Goal: Information Seeking & Learning: Check status

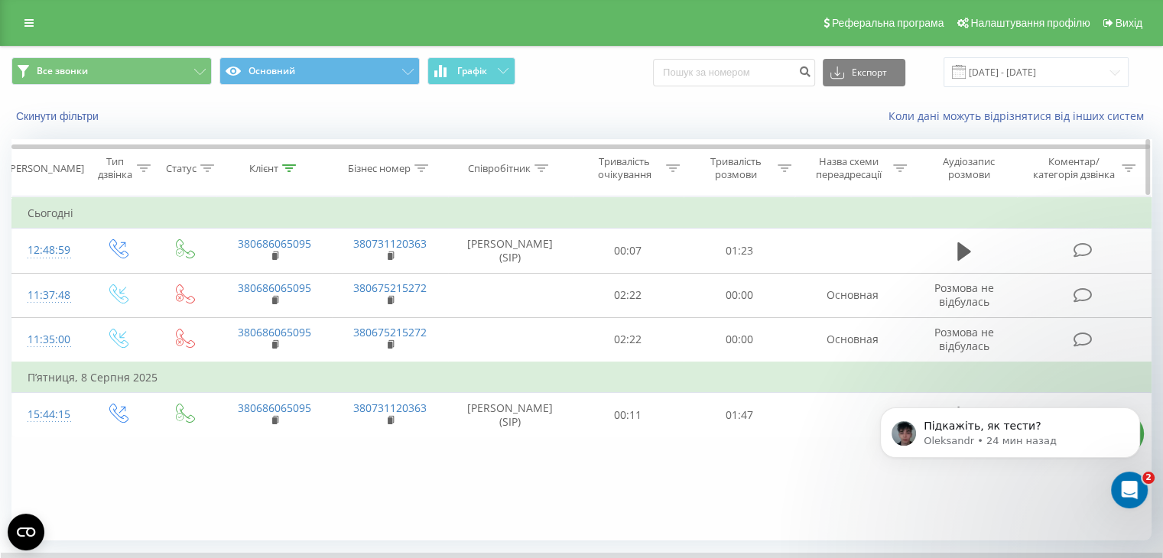
click at [284, 167] on icon at bounding box center [289, 168] width 14 height 8
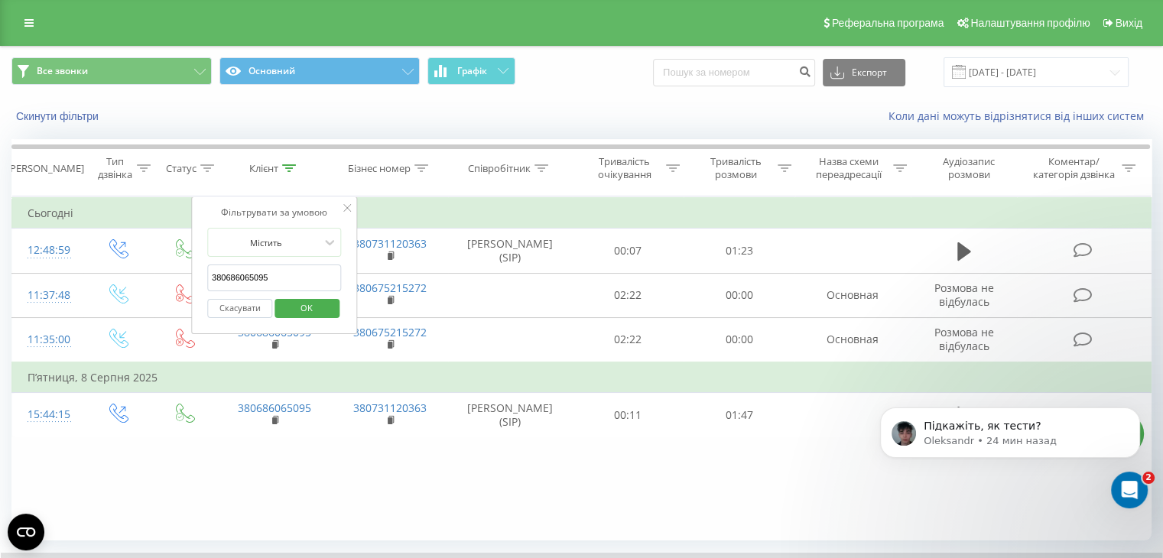
click at [297, 270] on input "380686065095" at bounding box center [274, 277] width 135 height 27
paste input "966126320"
type input "380966126320"
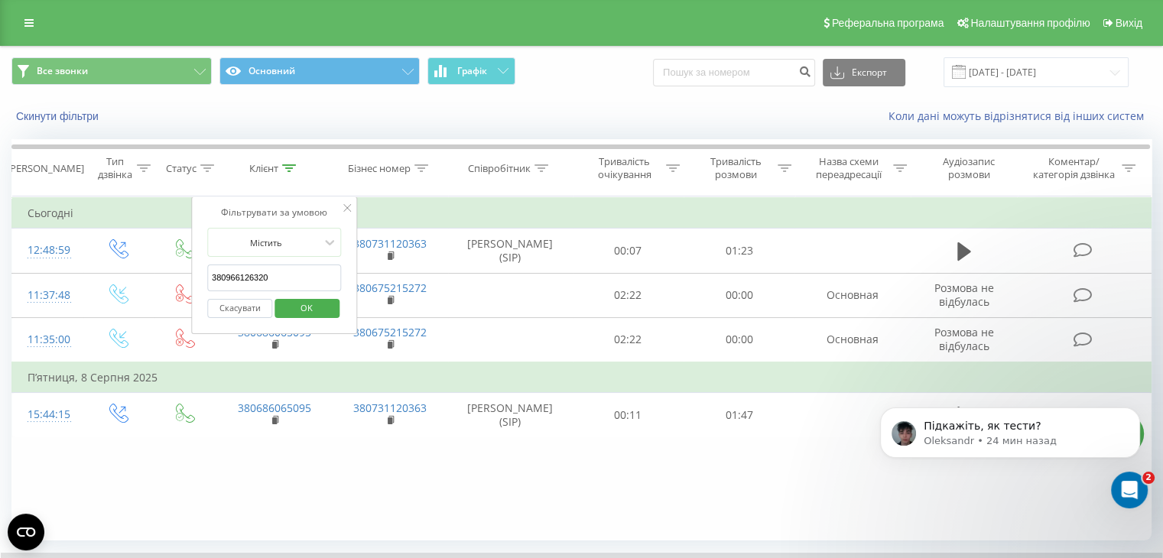
click at [300, 308] on span "OK" at bounding box center [306, 308] width 43 height 24
click at [0, 0] on div at bounding box center [0, 0] width 0 height 0
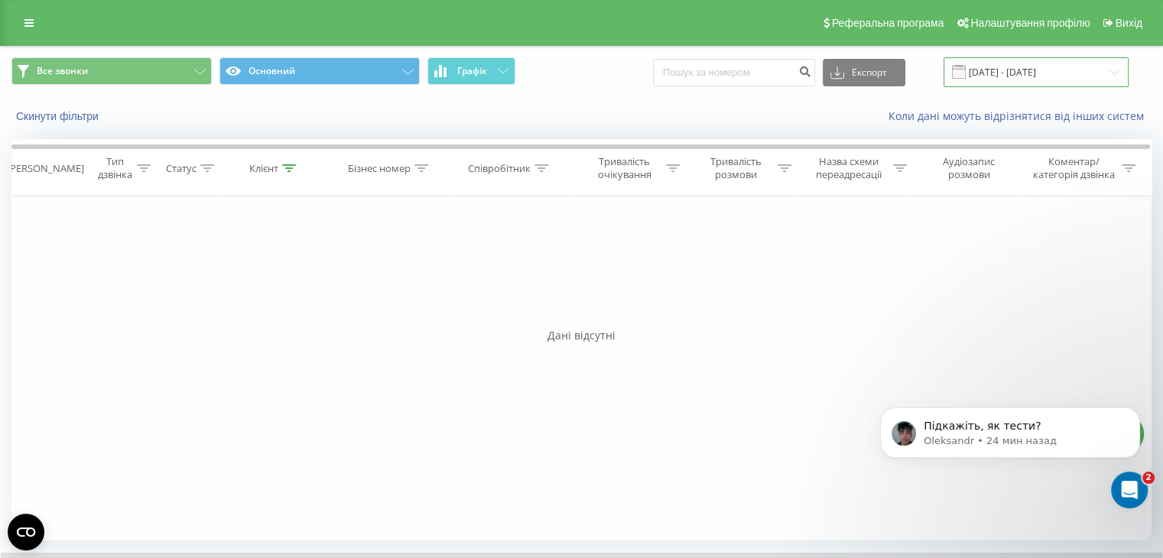
click at [1028, 70] on input "[DATE] - [DATE]" at bounding box center [1035, 72] width 185 height 30
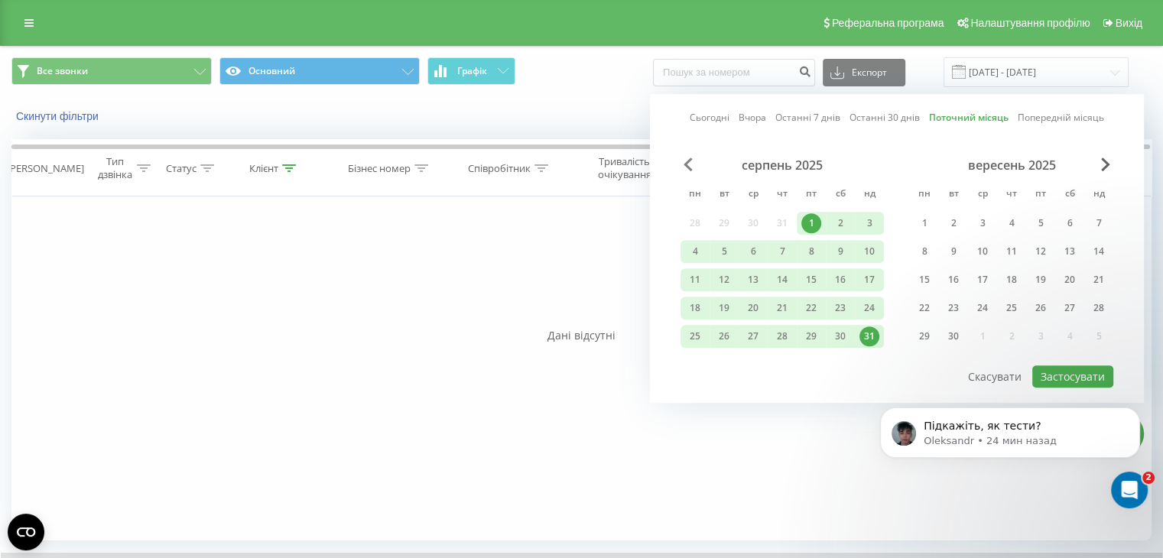
click at [687, 160] on span "Previous Month" at bounding box center [687, 164] width 9 height 14
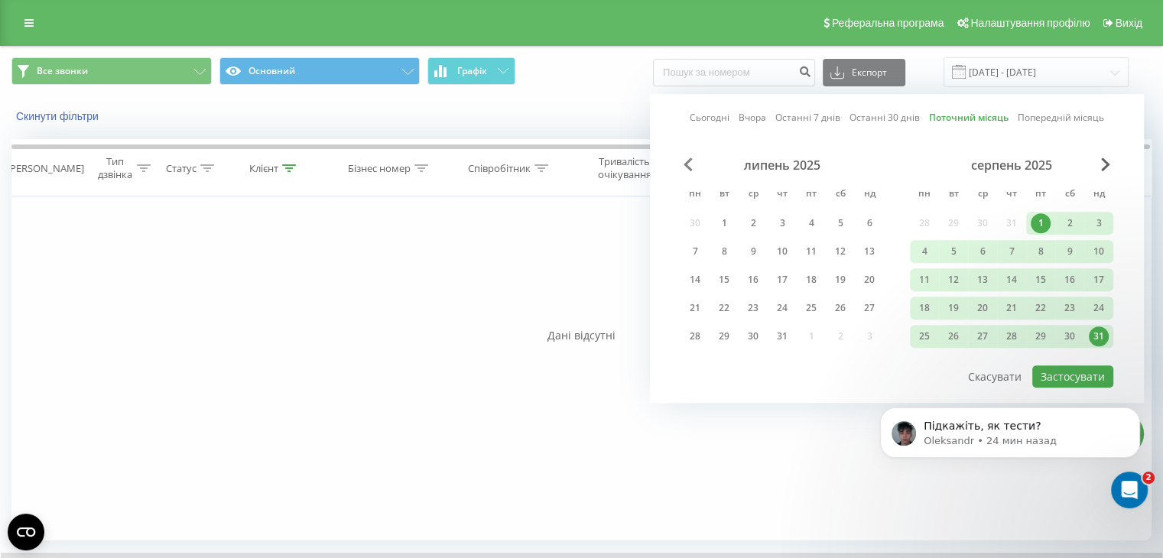
click at [687, 160] on span "Previous Month" at bounding box center [687, 164] width 9 height 14
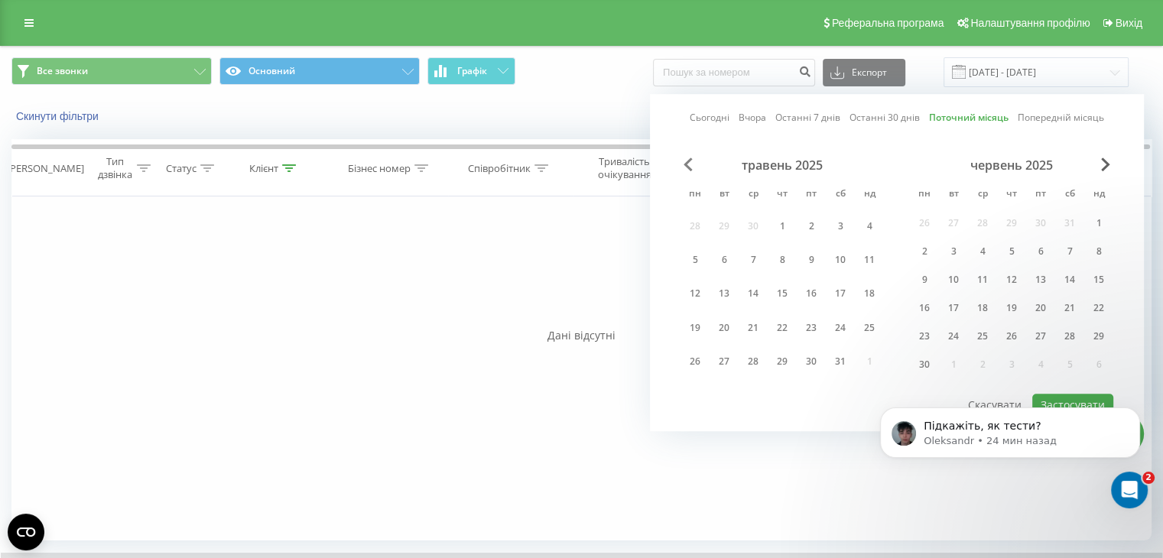
click at [687, 160] on span "Previous Month" at bounding box center [687, 164] width 9 height 14
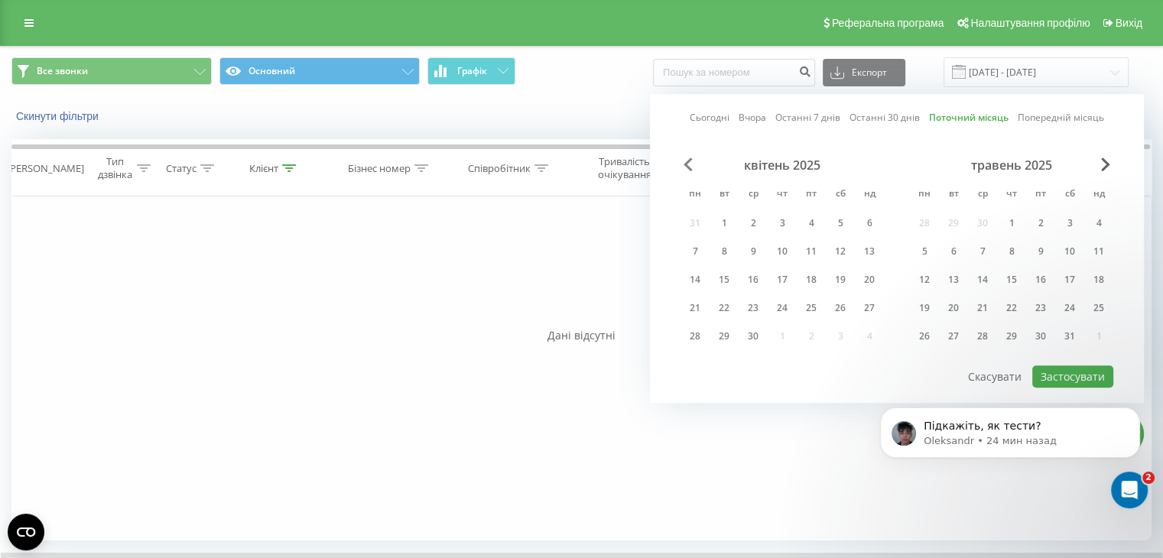
click at [687, 160] on span "Previous Month" at bounding box center [687, 164] width 9 height 14
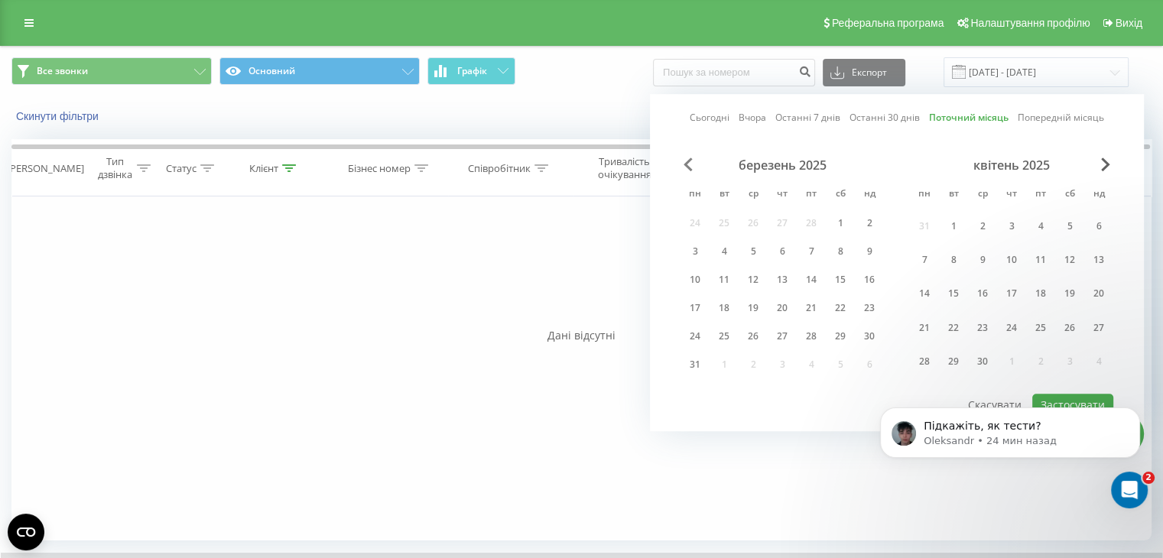
click at [687, 160] on span "Previous Month" at bounding box center [687, 164] width 9 height 14
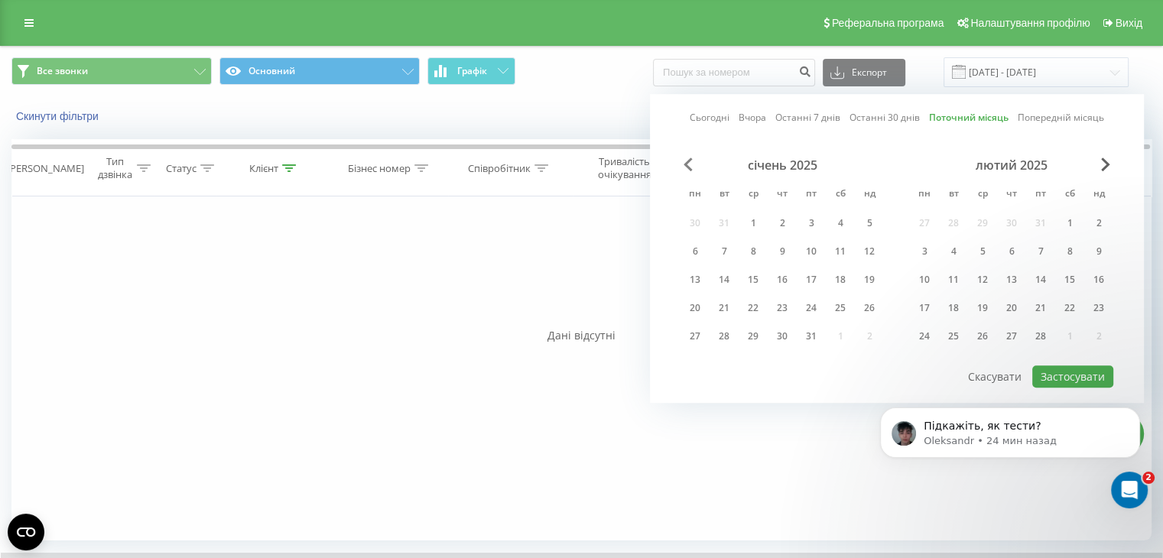
click at [687, 160] on span "Previous Month" at bounding box center [687, 164] width 9 height 14
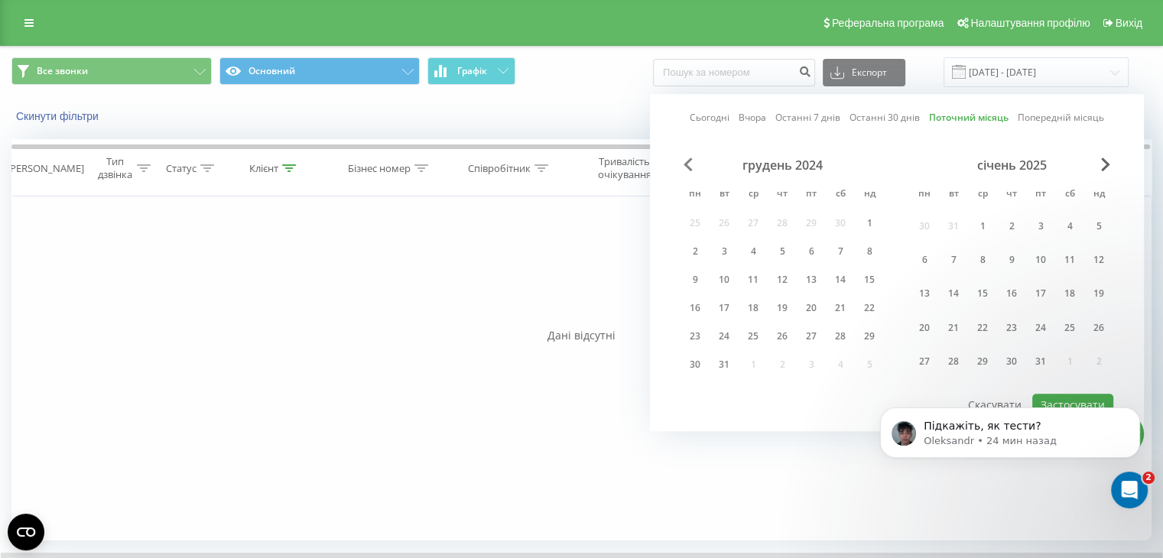
click at [687, 160] on span "Previous Month" at bounding box center [687, 164] width 9 height 14
click at [816, 229] on div "1" at bounding box center [811, 226] width 20 height 20
click at [1109, 166] on span "Next Month" at bounding box center [1105, 164] width 9 height 14
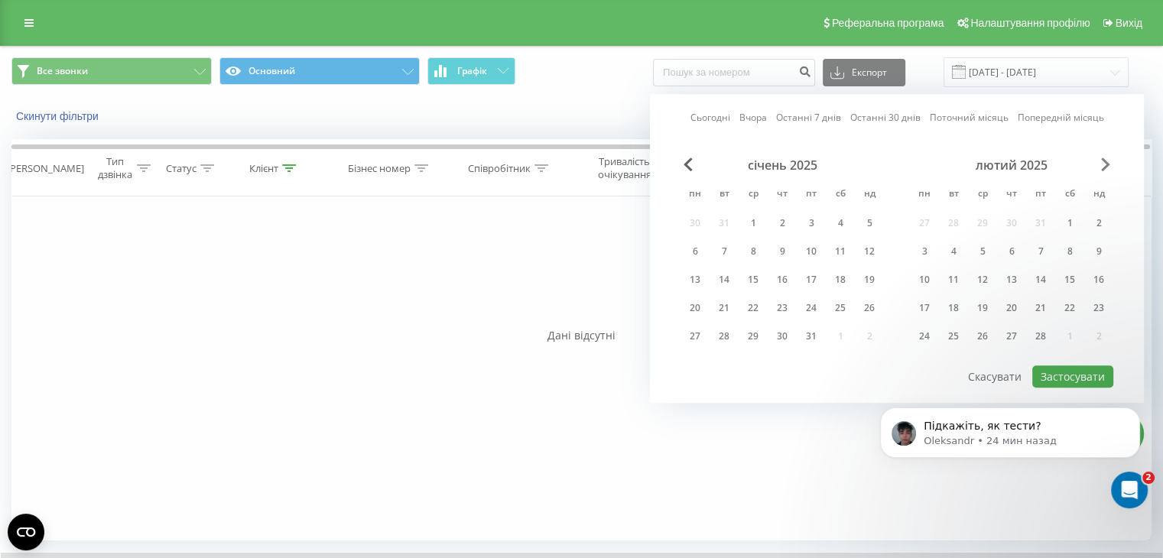
click at [1109, 166] on span "Next Month" at bounding box center [1105, 164] width 9 height 14
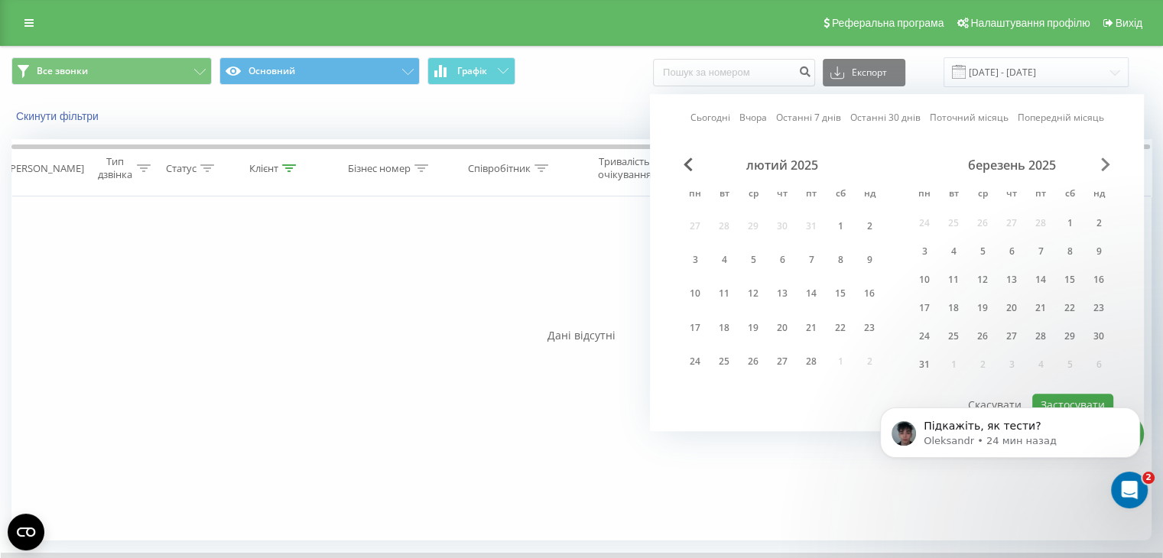
click at [1109, 166] on span "Next Month" at bounding box center [1105, 164] width 9 height 14
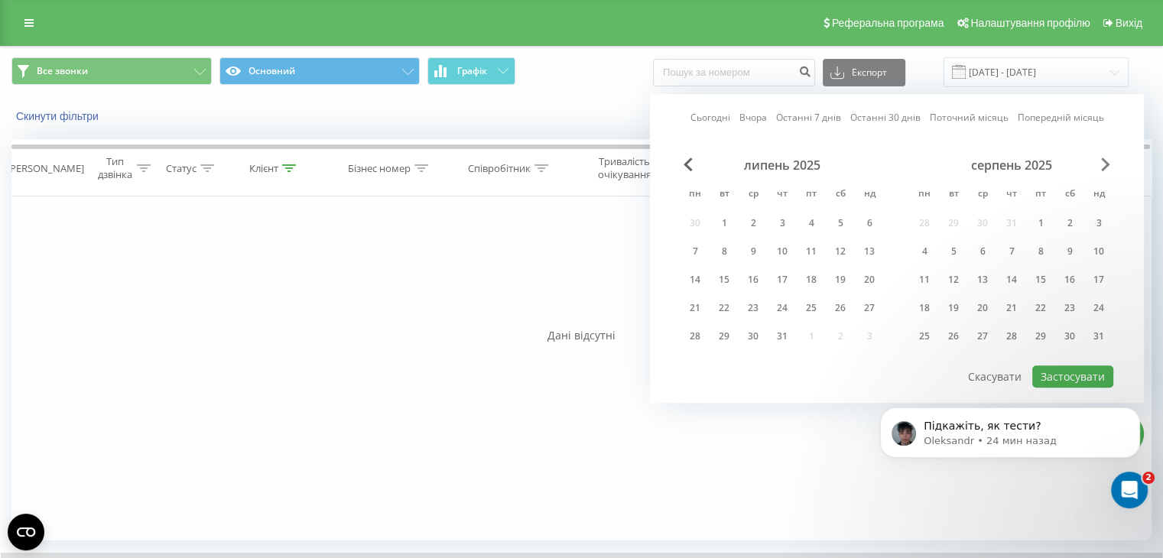
click at [1109, 166] on span "Next Month" at bounding box center [1105, 164] width 9 height 14
click at [953, 331] on div "30" at bounding box center [953, 336] width 20 height 20
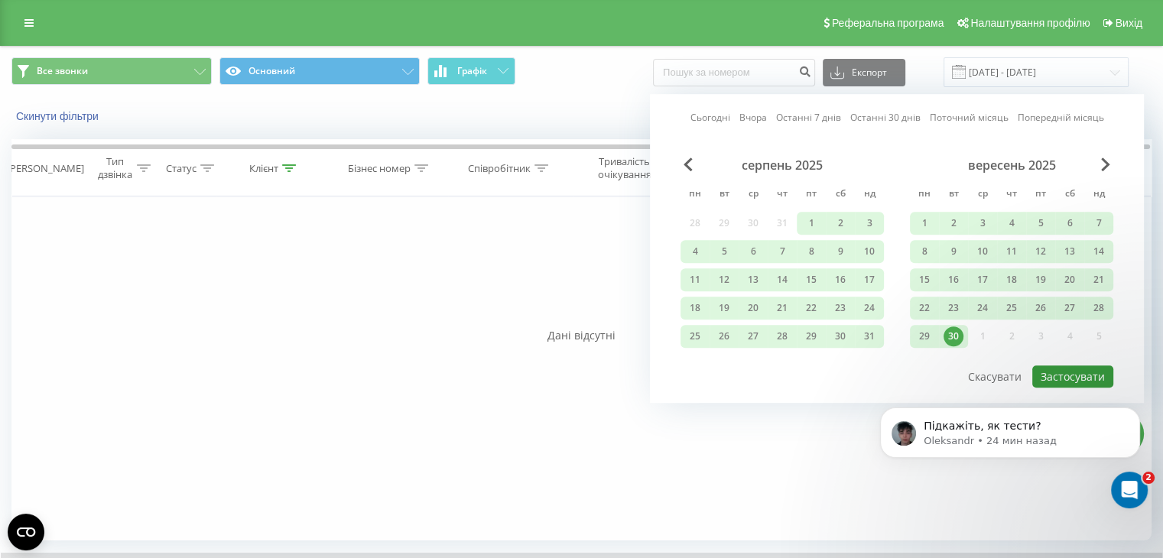
click at [1056, 372] on button "Застосувати" at bounding box center [1072, 376] width 81 height 22
type input "[DATE] - [DATE]"
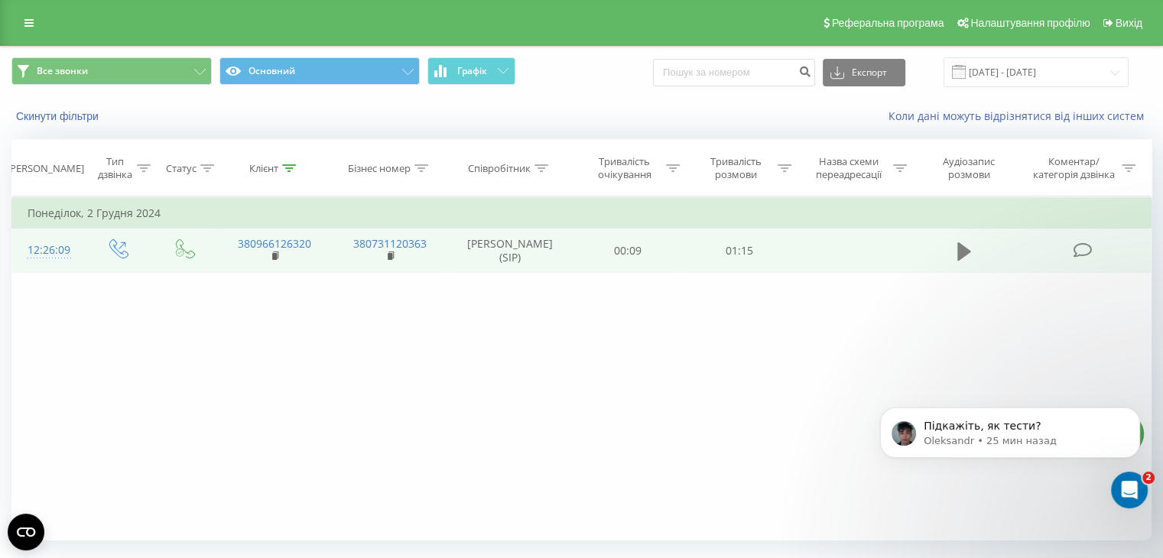
click at [957, 255] on icon at bounding box center [964, 251] width 14 height 18
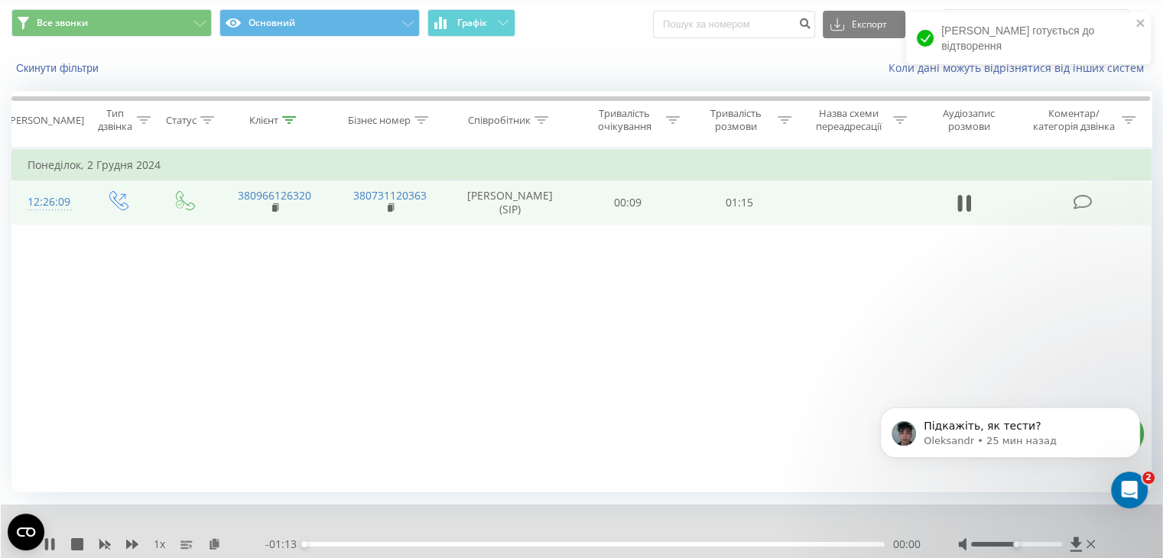
scroll to position [98, 0]
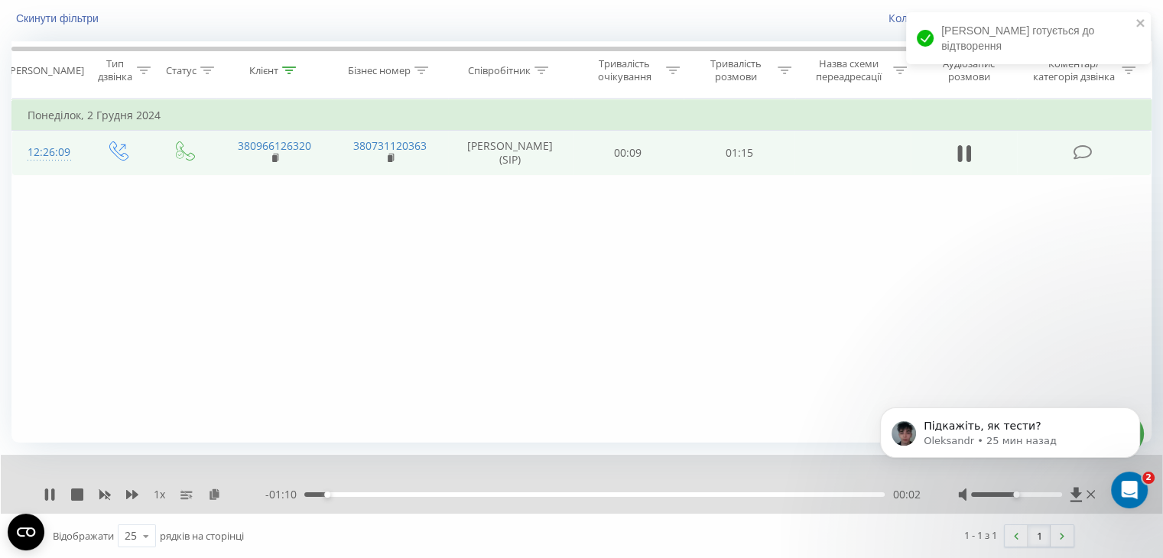
drag, startPoint x: 1007, startPoint y: 492, endPoint x: 1038, endPoint y: 492, distance: 31.3
click at [1038, 492] on body "Підкажіть, як тести? [GEOGRAPHIC_DATA] • 25 мин назад" at bounding box center [1010, 445] width 294 height 129
click at [1038, 495] on body "Підкажіть, як тести? [GEOGRAPHIC_DATA] • 25 мин назад" at bounding box center [1010, 445] width 294 height 129
